Goal: Transaction & Acquisition: Download file/media

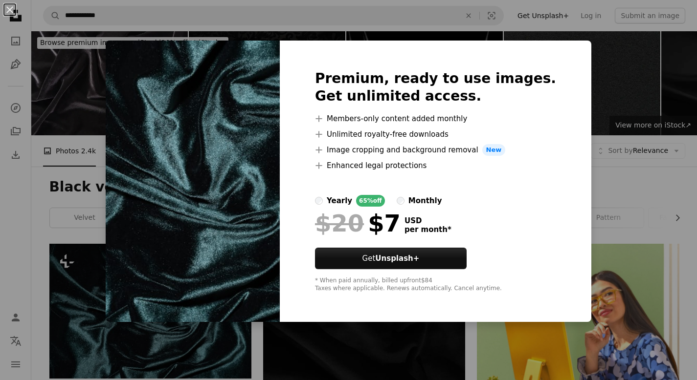
scroll to position [133, 0]
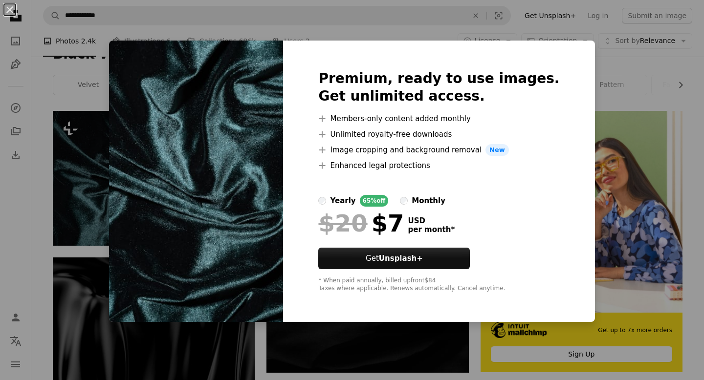
click at [89, 235] on div "An X shape Premium, ready to use images. Get unlimited access. A plus sign Memb…" at bounding box center [352, 190] width 704 height 380
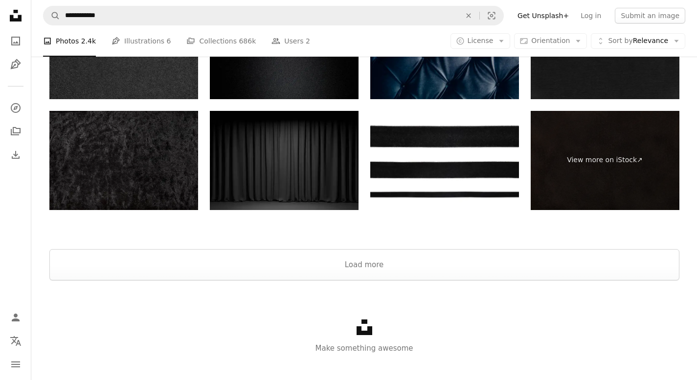
scroll to position [1973, 0]
